Goal: Task Accomplishment & Management: Use online tool/utility

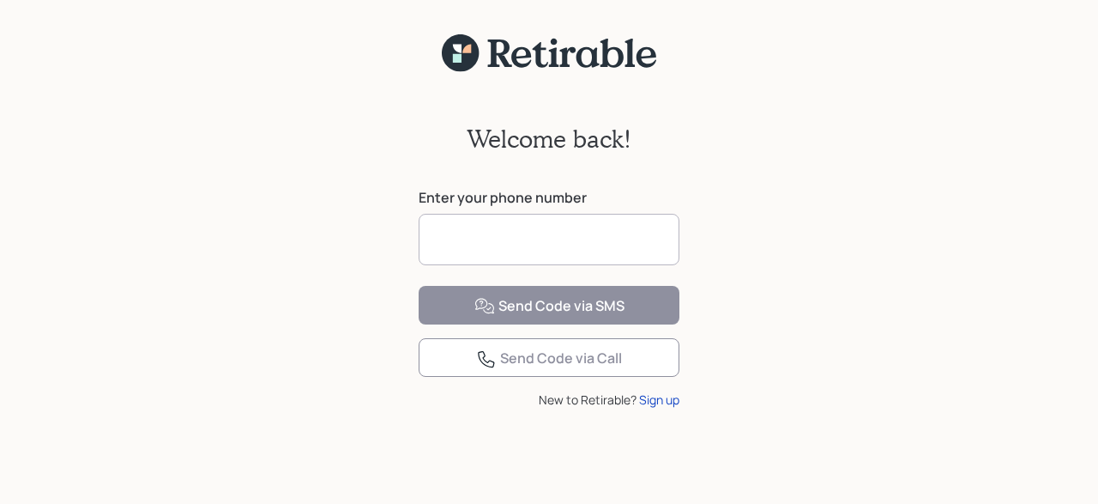
drag, startPoint x: 0, startPoint y: 0, endPoint x: 434, endPoint y: 232, distance: 492.4
click at [434, 232] on input at bounding box center [549, 239] width 261 height 51
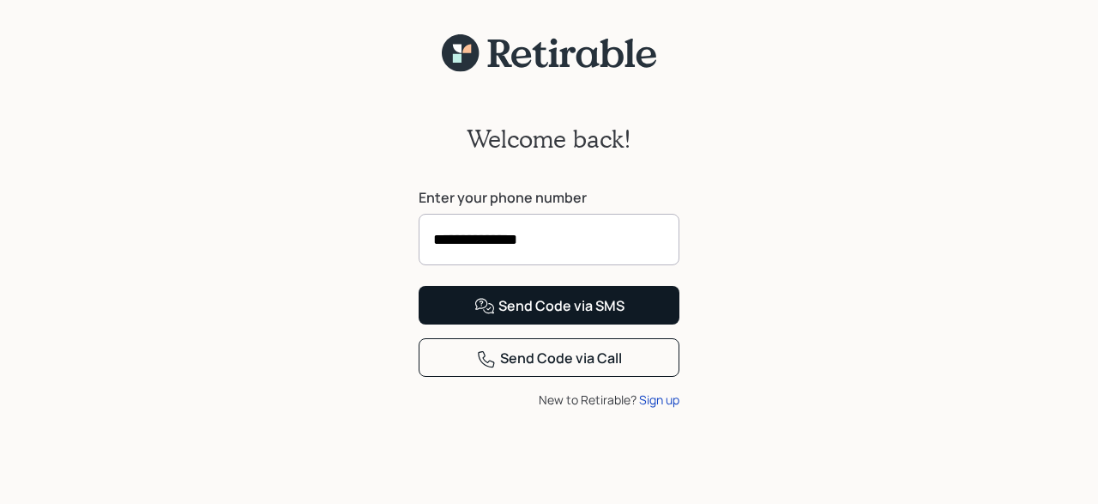
type input "**********"
click at [586, 317] on div "Send Code via SMS" at bounding box center [549, 306] width 150 height 21
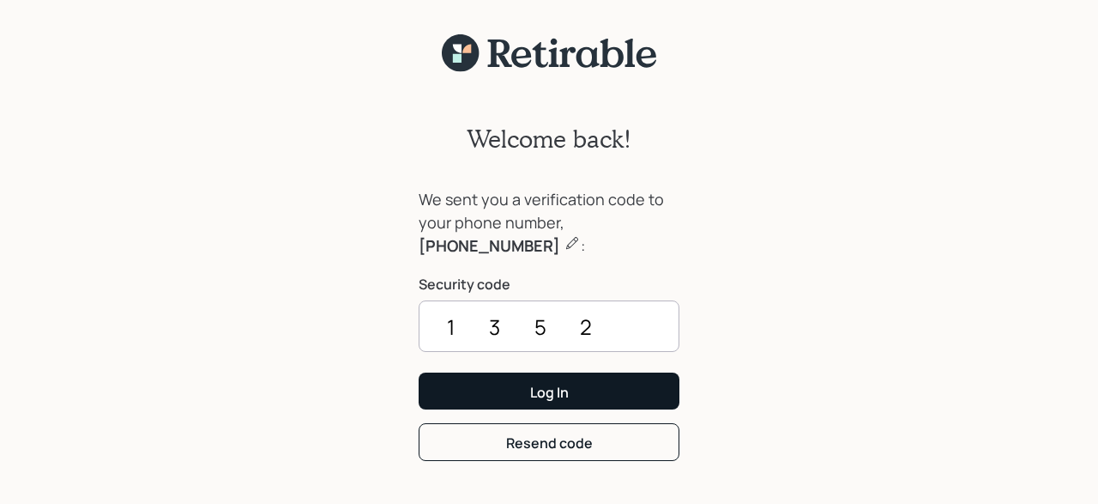
type input "1352"
click at [571, 380] on button "Log In" at bounding box center [549, 390] width 261 height 37
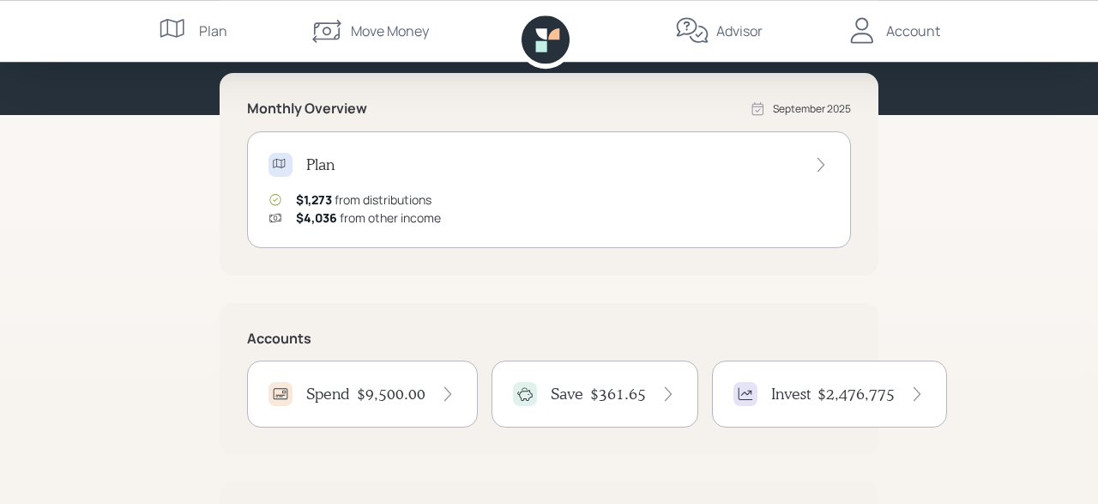
scroll to position [178, 0]
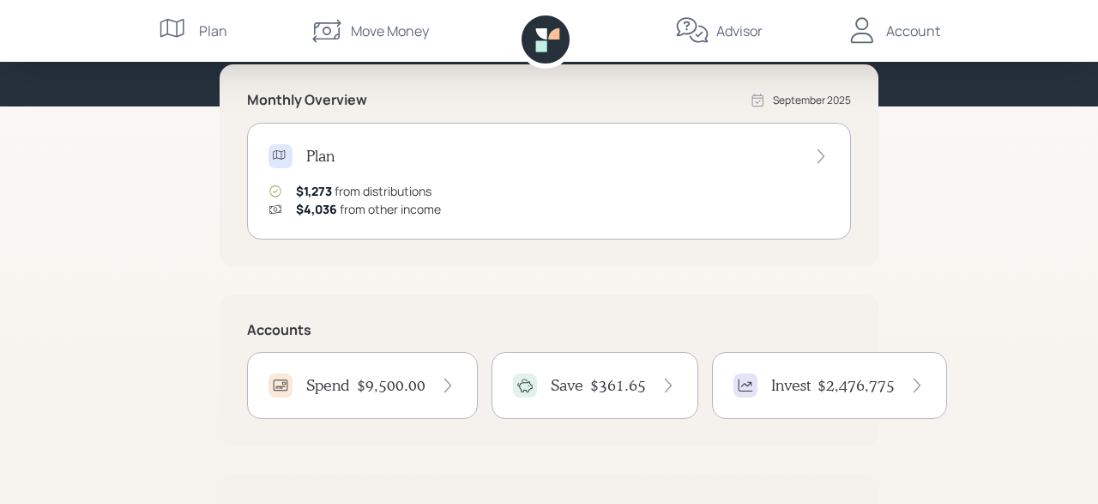
click at [444, 388] on icon at bounding box center [447, 385] width 17 height 17
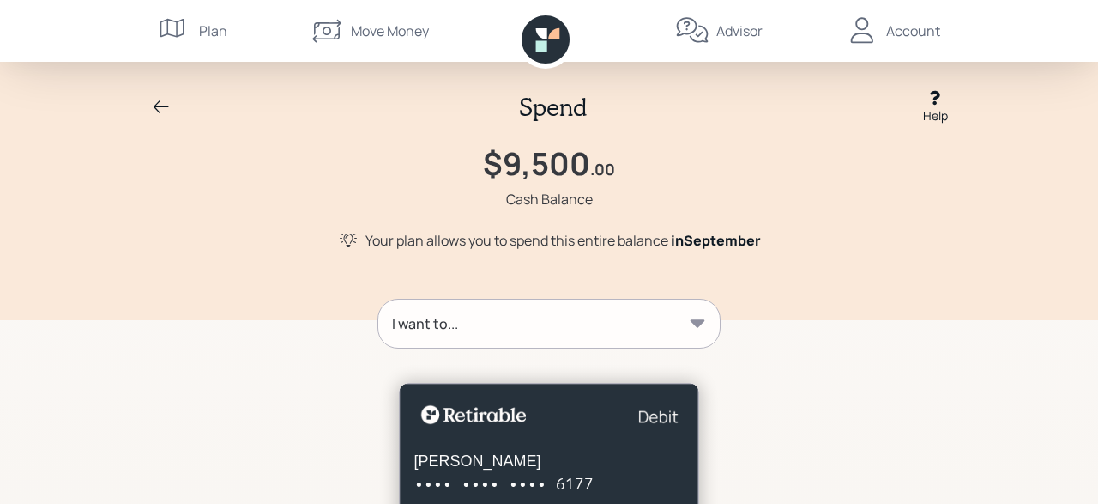
click at [701, 323] on icon at bounding box center [698, 323] width 15 height 8
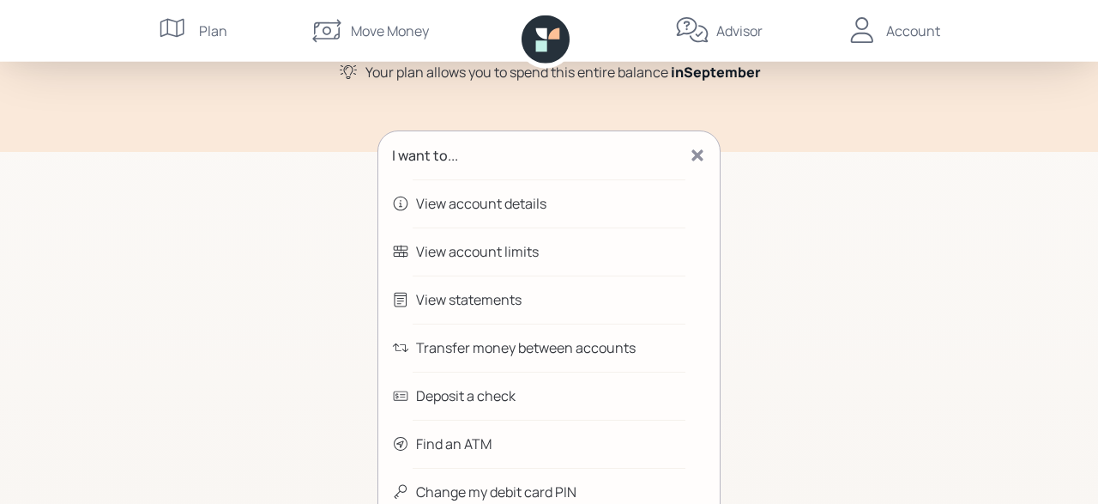
scroll to position [178, 0]
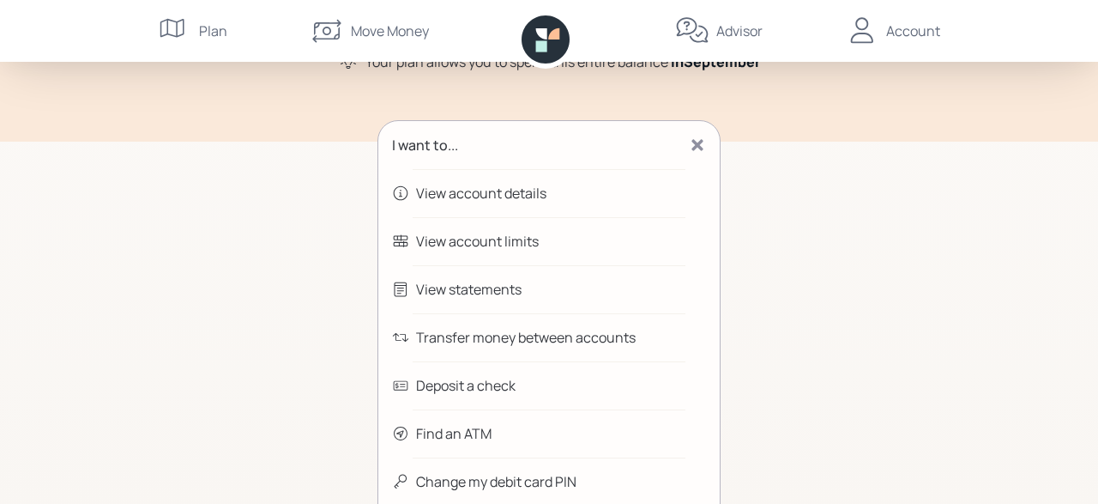
click at [456, 337] on div "Transfer money between accounts" at bounding box center [526, 337] width 220 height 21
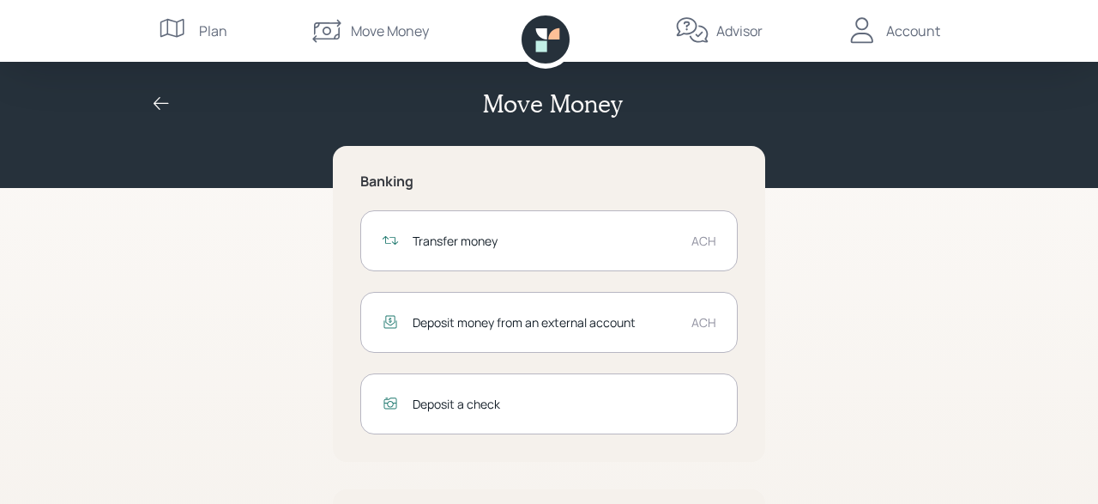
click at [474, 242] on div "Transfer money" at bounding box center [545, 241] width 265 height 18
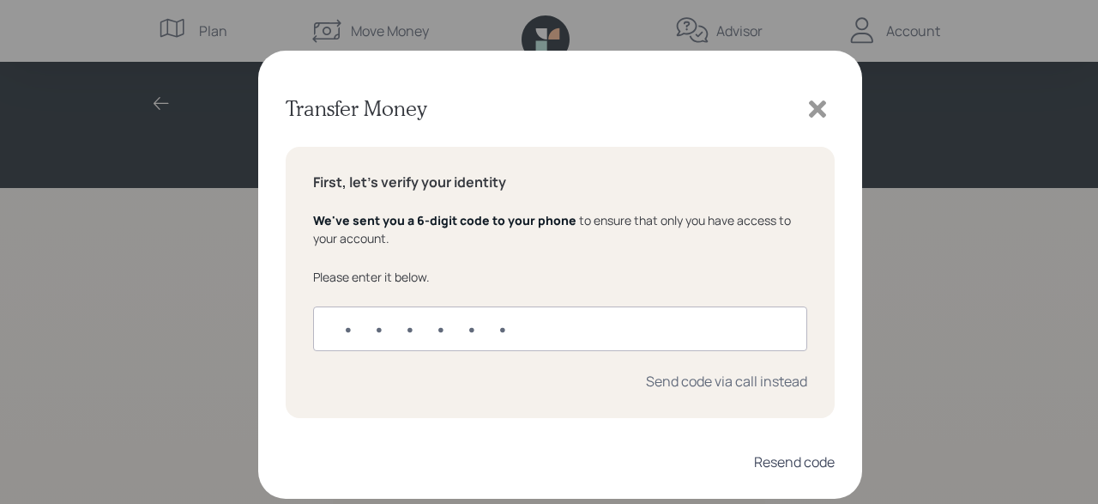
click at [797, 466] on div "Resend code" at bounding box center [794, 461] width 81 height 19
click at [339, 325] on input "text" at bounding box center [560, 328] width 494 height 45
click at [806, 464] on div "Resend code" at bounding box center [794, 461] width 81 height 19
click at [708, 383] on div "Send code via call instead" at bounding box center [726, 380] width 161 height 19
click at [341, 330] on input "text" at bounding box center [560, 328] width 494 height 45
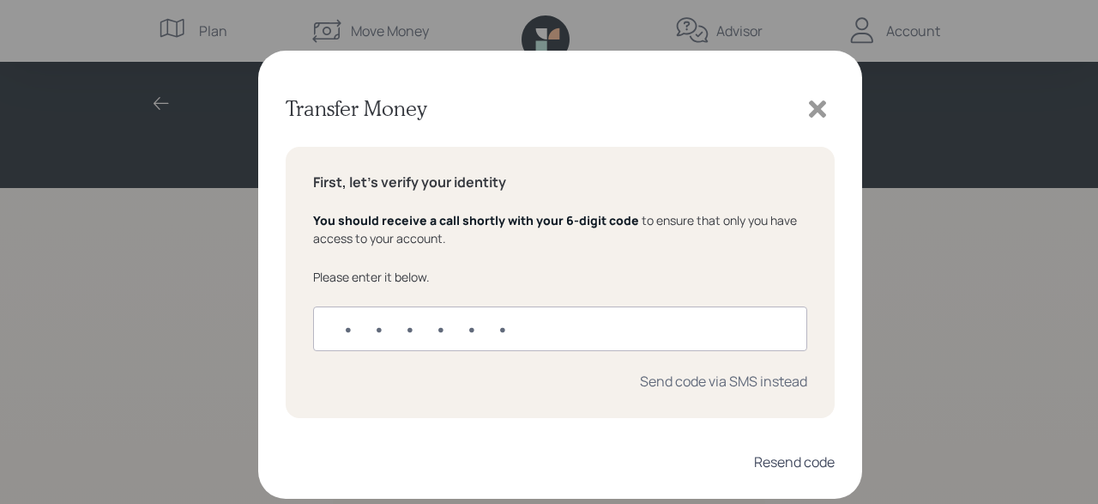
click at [778, 467] on div "Resend code" at bounding box center [794, 461] width 81 height 19
click at [812, 106] on icon at bounding box center [817, 108] width 17 height 17
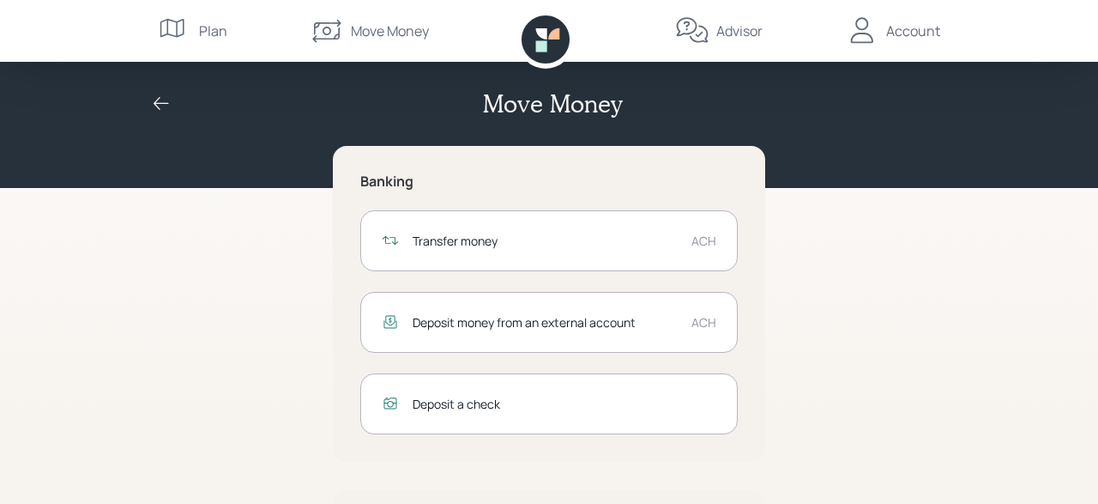
click at [905, 33] on div "Account" at bounding box center [913, 31] width 54 height 21
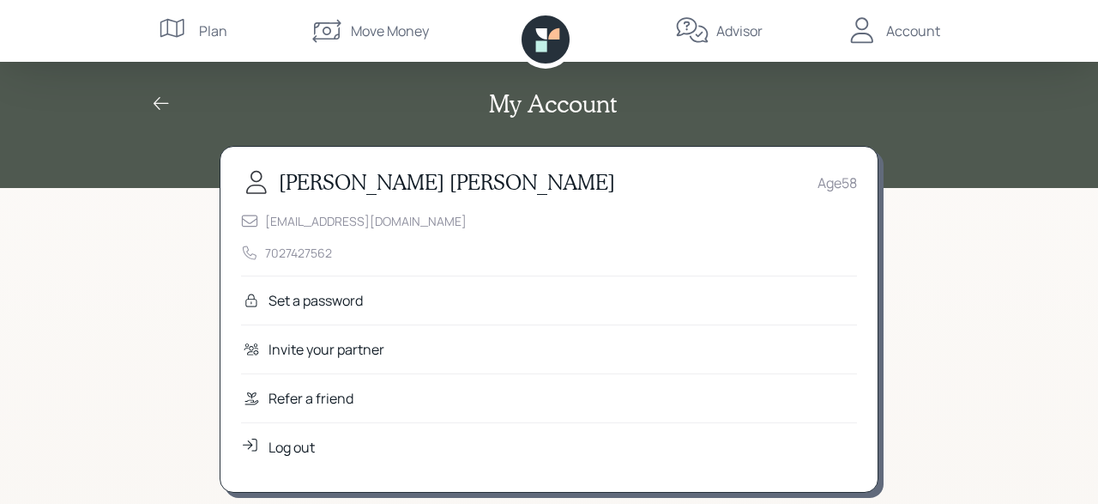
click at [290, 443] on div "Log out" at bounding box center [292, 447] width 46 height 21
